Goal: Information Seeking & Learning: Learn about a topic

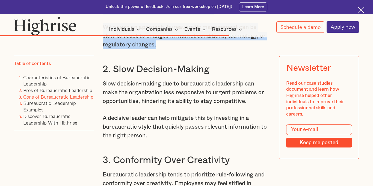
scroll to position [2658, 0]
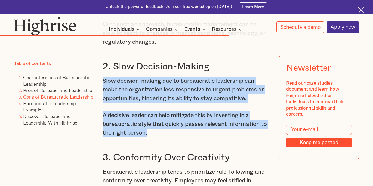
drag, startPoint x: 103, startPoint y: 88, endPoint x: 147, endPoint y: 146, distance: 72.1
copy div "Slow decision-making due to bureaucratic leadership can make the organization l…"
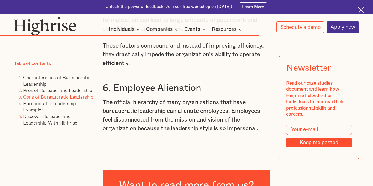
scroll to position [2968, 0]
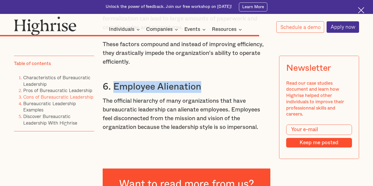
drag, startPoint x: 116, startPoint y: 98, endPoint x: 220, endPoint y: 89, distance: 104.4
copy h3 "Employee Alienation"
click at [158, 93] on h3 "6. Employee Alienation" at bounding box center [187, 87] width 168 height 12
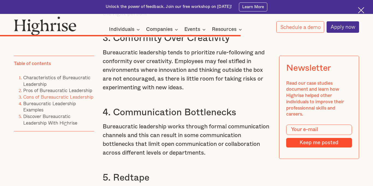
scroll to position [2779, 0]
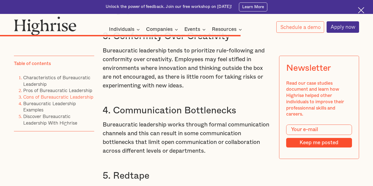
click at [165, 42] on h3 "3. Conformity Over Creativity" at bounding box center [187, 37] width 168 height 12
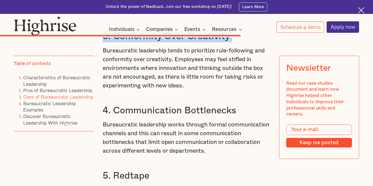
click at [165, 42] on h3 "3. Conformity Over Creativity" at bounding box center [187, 37] width 168 height 12
drag, startPoint x: 116, startPoint y: 44, endPoint x: 228, endPoint y: 43, distance: 112.8
click at [228, 42] on h3 "3. Conformity Over Creativity" at bounding box center [187, 37] width 168 height 12
copy h3 "Conformity Over Creativity"
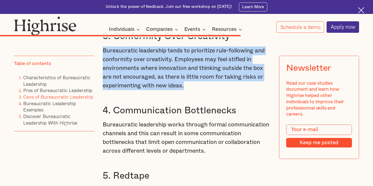
drag, startPoint x: 103, startPoint y: 59, endPoint x: 187, endPoint y: 94, distance: 91.1
click at [187, 90] on p "Bureaucratic leadership tends to prioritize rule-following and conformity over …" at bounding box center [187, 68] width 168 height 44
copy p "Bureaucratic leadership tends to prioritize rule-following and conformity over …"
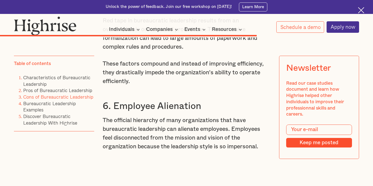
scroll to position [2949, 0]
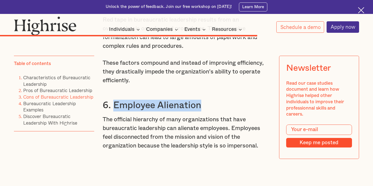
drag, startPoint x: 115, startPoint y: 112, endPoint x: 211, endPoint y: 116, distance: 95.7
click at [211, 111] on h3 "6. Employee Alienation" at bounding box center [187, 106] width 168 height 12
copy h3 "Employee Alienation"
drag, startPoint x: 103, startPoint y: 127, endPoint x: 261, endPoint y: 158, distance: 161.0
click at [261, 150] on p "The official hierarchy of many organizations that have bureaucratic leadership …" at bounding box center [187, 132] width 168 height 35
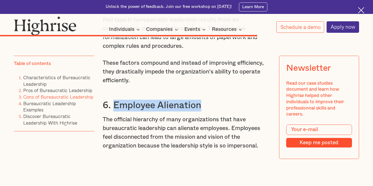
copy p "The official hierarchy of many organizations that have bureaucratic leadership …"
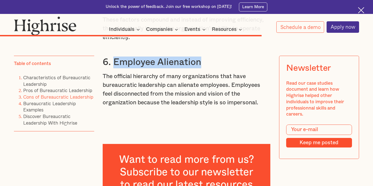
scroll to position [2994, 0]
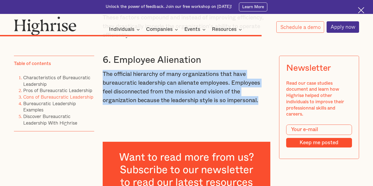
drag, startPoint x: 103, startPoint y: 83, endPoint x: 260, endPoint y: 112, distance: 160.2
click at [260, 105] on p "The official hierarchy of many organizations that have bureaucratic leadership …" at bounding box center [187, 87] width 168 height 35
